Goal: Book appointment/travel/reservation

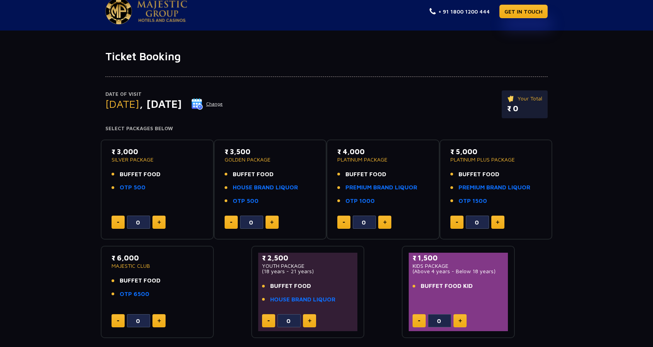
scroll to position [8, 0]
click at [384, 220] on img at bounding box center [384, 222] width 3 height 4
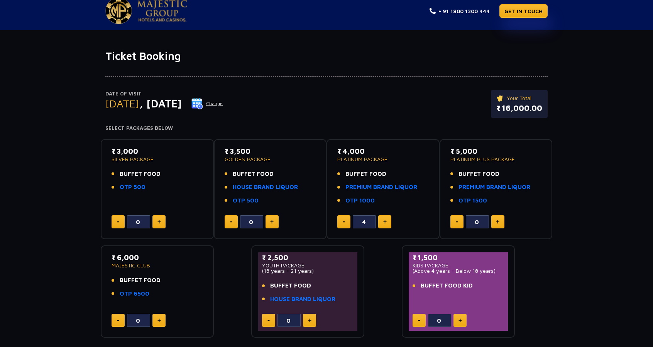
click at [384, 220] on img at bounding box center [384, 222] width 3 height 4
type input "6"
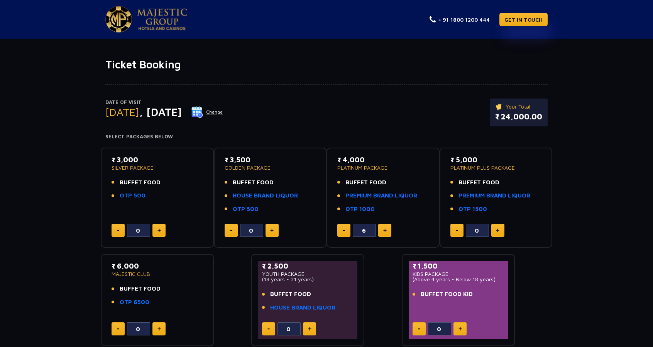
click at [223, 113] on button "Change" at bounding box center [207, 112] width 32 height 12
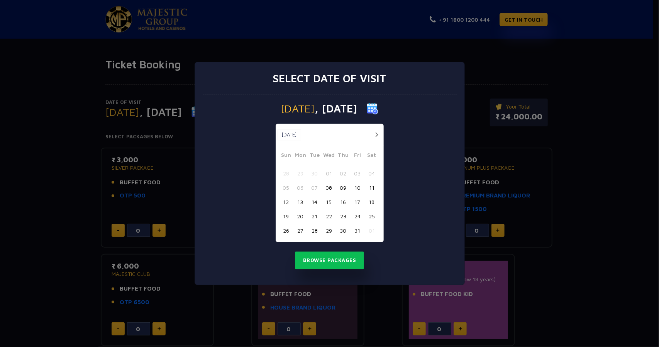
click at [376, 134] on button "button" at bounding box center [377, 135] width 10 height 10
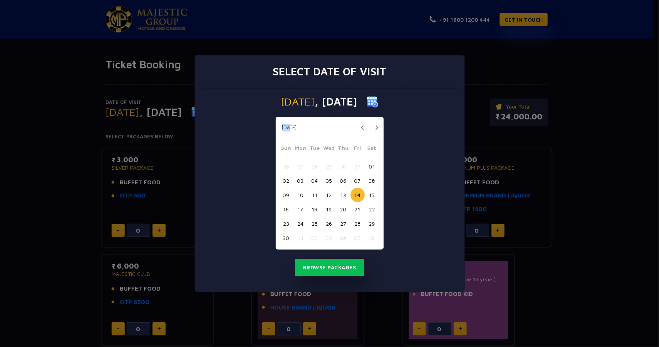
click at [376, 134] on div "[DATE] [DATE]" at bounding box center [330, 128] width 108 height 22
click at [376, 129] on button "button" at bounding box center [377, 128] width 10 height 10
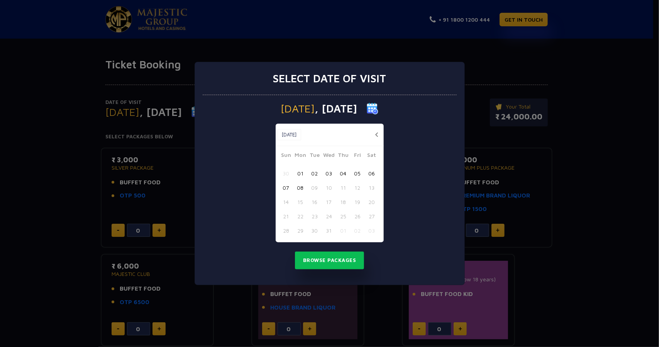
click at [376, 129] on div "[DATE] [DATE]" at bounding box center [330, 135] width 108 height 22
click at [378, 136] on button "button" at bounding box center [377, 135] width 10 height 10
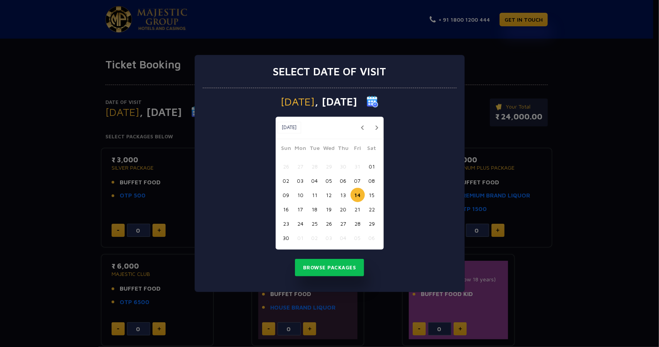
click at [301, 208] on button "17" at bounding box center [300, 209] width 14 height 14
click at [321, 265] on button "Browse Packages" at bounding box center [330, 268] width 70 height 18
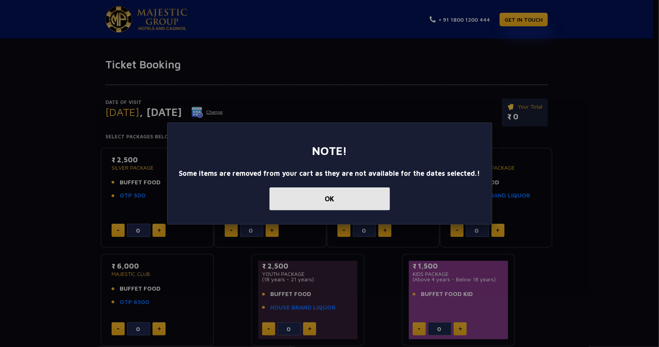
click at [351, 193] on button "OK" at bounding box center [330, 198] width 120 height 23
